Goal: Obtain resource: Download file/media

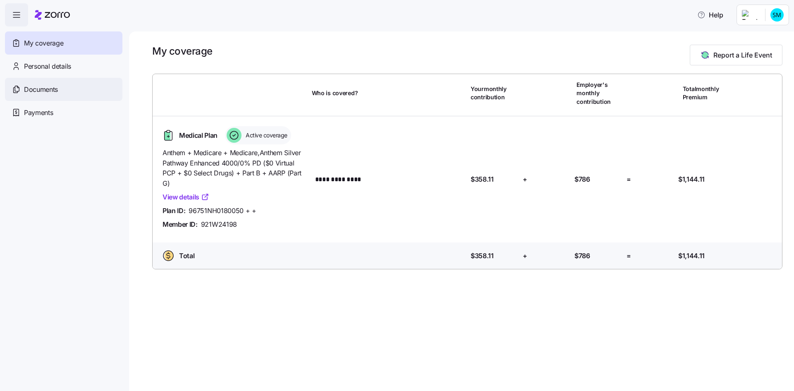
click at [40, 88] on span "Documents" at bounding box center [41, 89] width 34 height 10
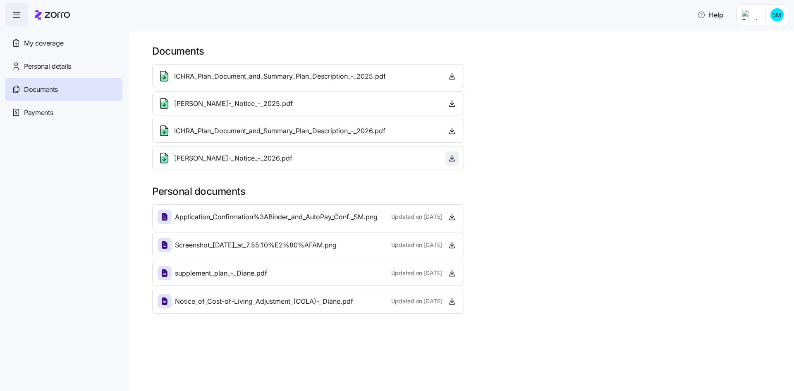
click at [451, 158] on icon "button" at bounding box center [452, 158] width 8 height 8
